Goal: Task Accomplishment & Management: Use online tool/utility

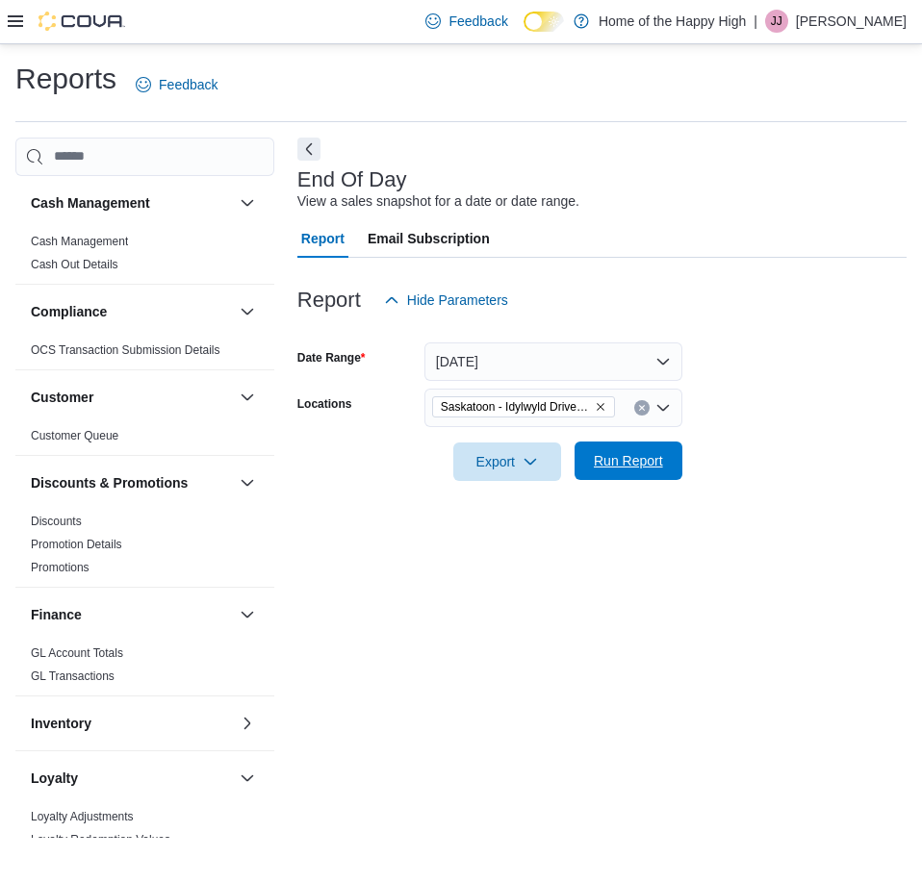
click at [641, 458] on span "Run Report" at bounding box center [628, 460] width 69 height 19
